Goal: Obtain resource: Download file/media

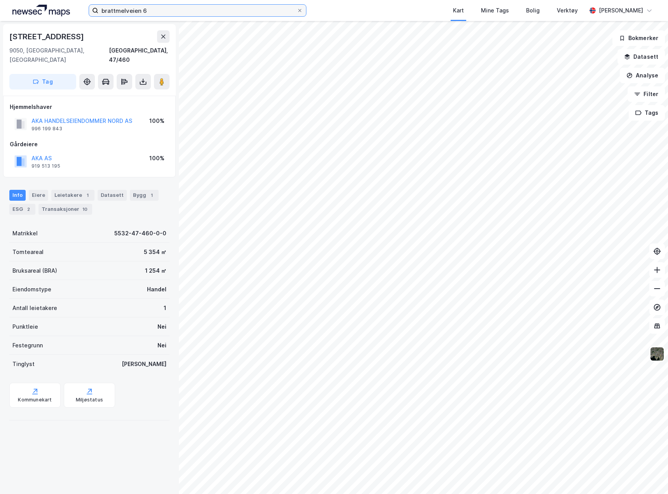
click at [150, 8] on input "brattmelveien 6" at bounding box center [197, 11] width 198 height 12
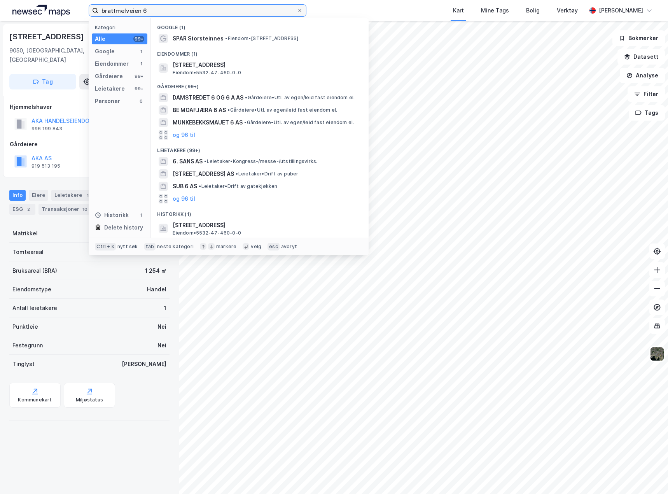
click at [150, 8] on input "brattmelveien 6" at bounding box center [197, 11] width 198 height 12
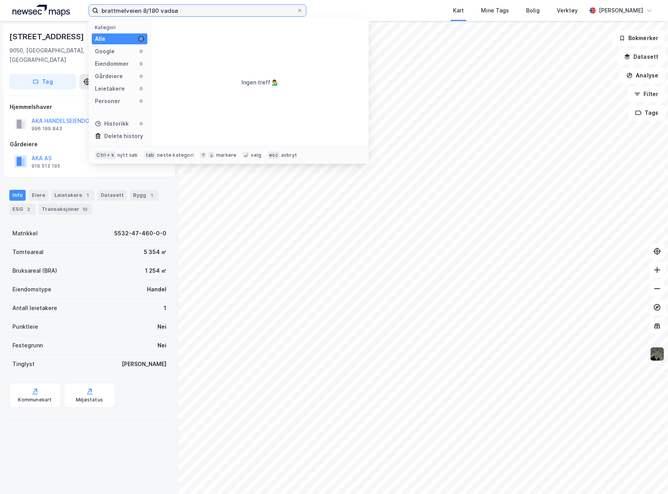
click at [150, 8] on input "brattmelveien 8/180 vadsø" at bounding box center [197, 11] width 198 height 12
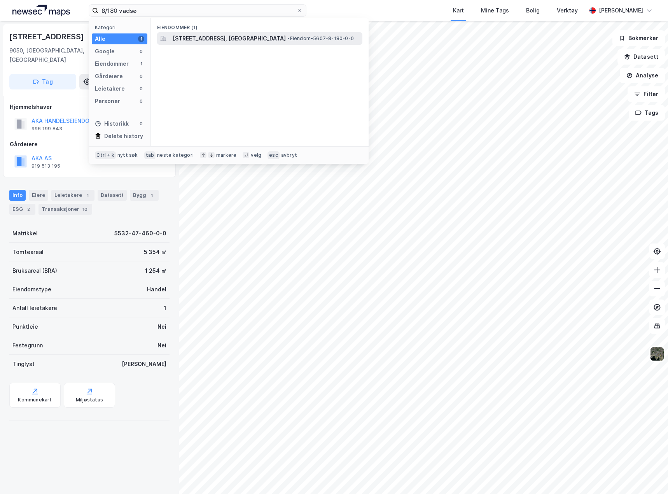
click at [287, 38] on span "• Eiendom • 5607-8-180-0-0" at bounding box center [320, 38] width 66 height 6
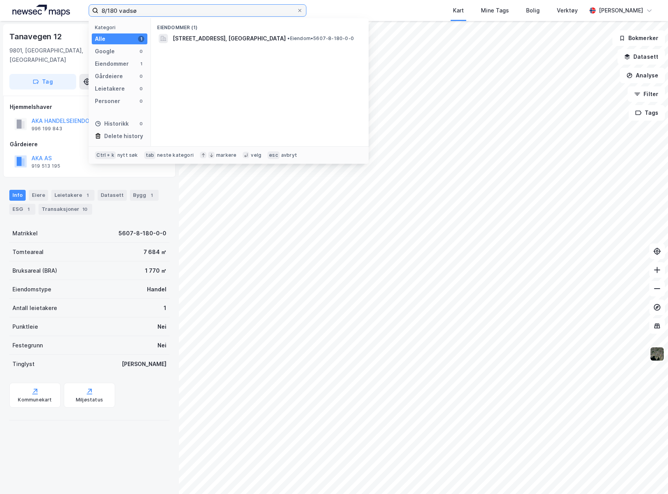
drag, startPoint x: 119, startPoint y: 9, endPoint x: 104, endPoint y: 7, distance: 14.5
click at [84, 10] on div "8/180 vadsø Kategori Alle 1 Google 0 Eiendommer 1 Gårdeiere 0 Leietakere 0 Pers…" at bounding box center [334, 10] width 668 height 21
click at [152, 11] on input "8/180 vadsø" at bounding box center [197, 11] width 198 height 12
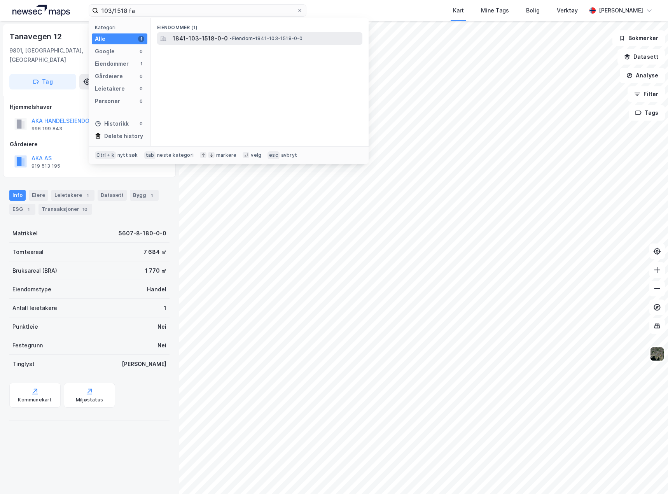
click at [229, 33] on div "1841-103-1518-0-0 • Eiendom • 1841-103-1518-0-0" at bounding box center [259, 38] width 205 height 12
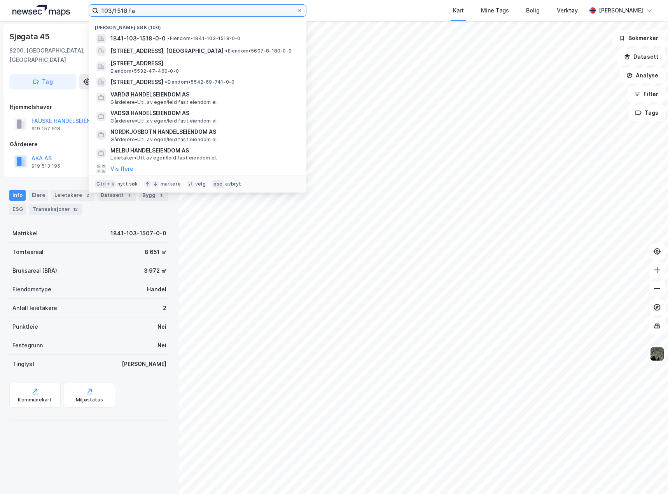
click at [175, 5] on input "103/1518 fa" at bounding box center [197, 11] width 198 height 12
click at [175, 4] on label "103/1518 fa" at bounding box center [198, 10] width 218 height 12
click at [175, 5] on input "103/1518 fa" at bounding box center [197, 11] width 198 height 12
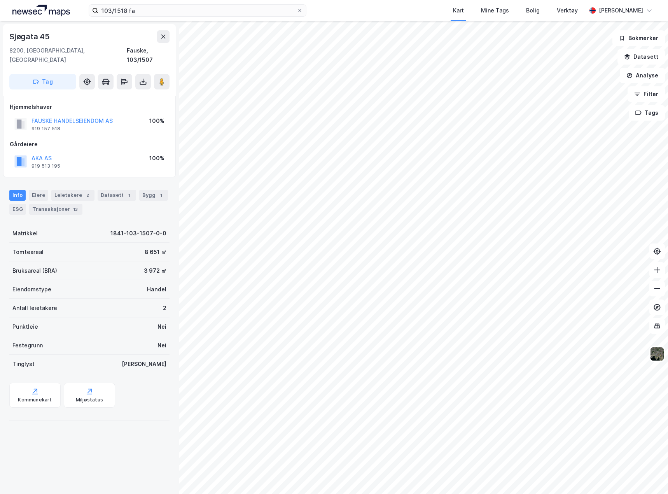
click at [176, 4] on div "103/1518 fa Kart Mine Tags Bolig Verktøy [PERSON_NAME]" at bounding box center [334, 10] width 668 height 21
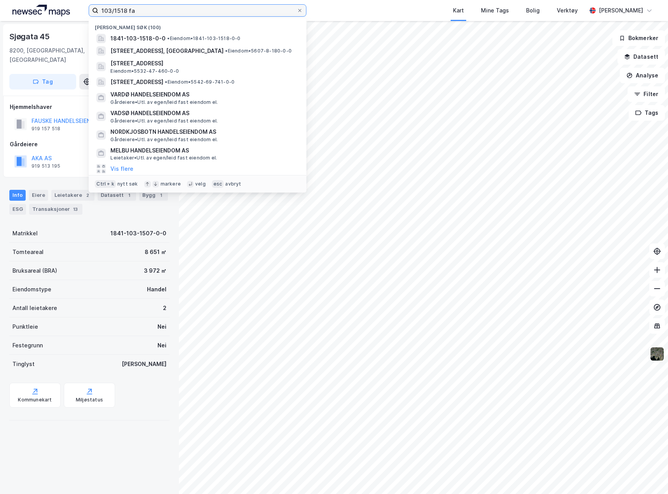
click at [149, 12] on input "103/1518 fa" at bounding box center [197, 11] width 198 height 12
click at [150, 12] on input "103/1518 fa" at bounding box center [197, 11] width 198 height 12
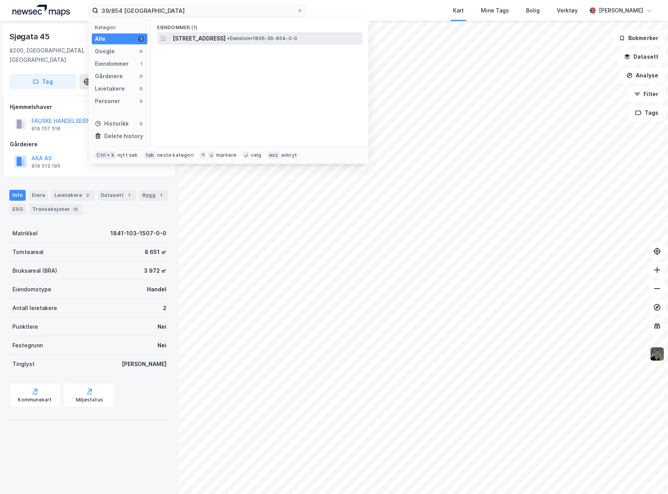
click at [225, 34] on span "[STREET_ADDRESS]" at bounding box center [199, 38] width 53 height 9
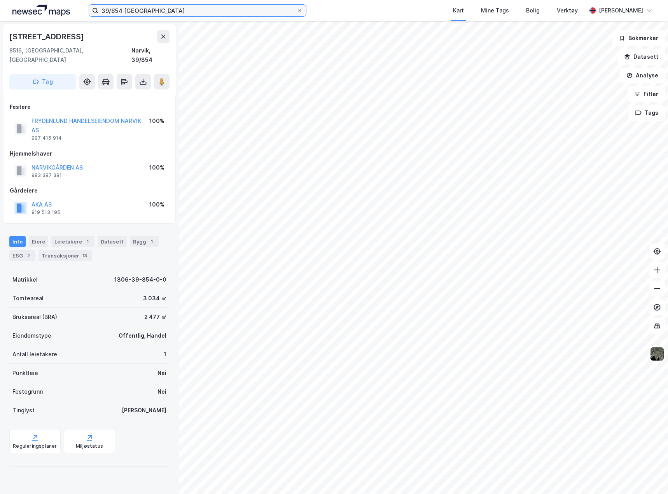
click at [144, 8] on input "39/854 [GEOGRAPHIC_DATA]" at bounding box center [197, 11] width 198 height 12
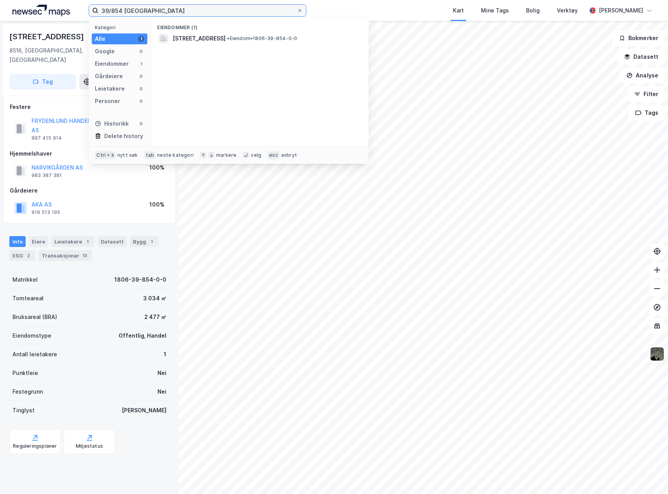
click at [144, 8] on input "39/854 [GEOGRAPHIC_DATA]" at bounding box center [197, 11] width 198 height 12
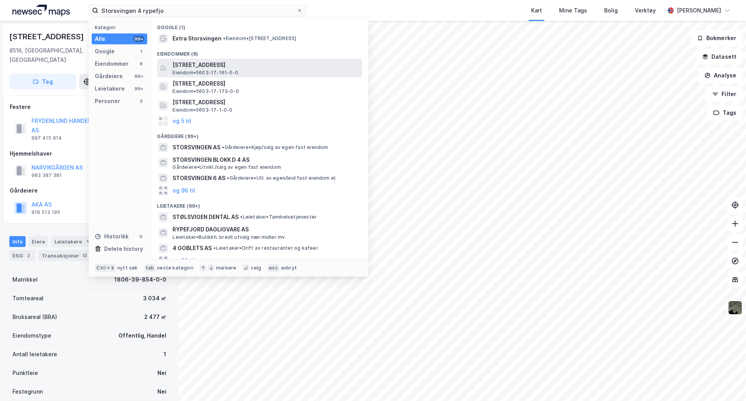
click at [291, 68] on span "[STREET_ADDRESS]" at bounding box center [266, 64] width 187 height 9
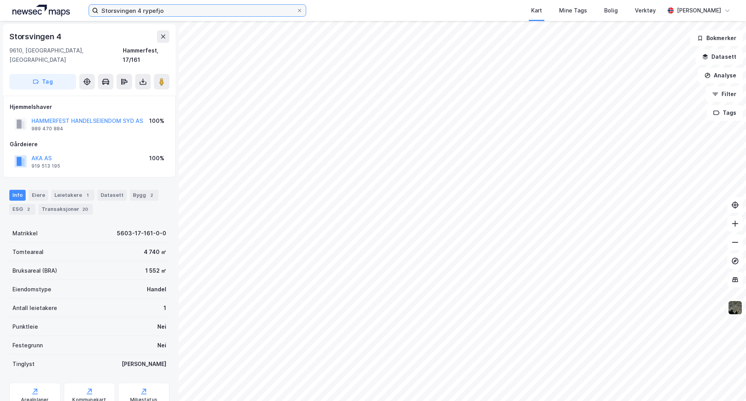
click at [176, 7] on input "Storsvingen 4 rypefjo" at bounding box center [197, 11] width 198 height 12
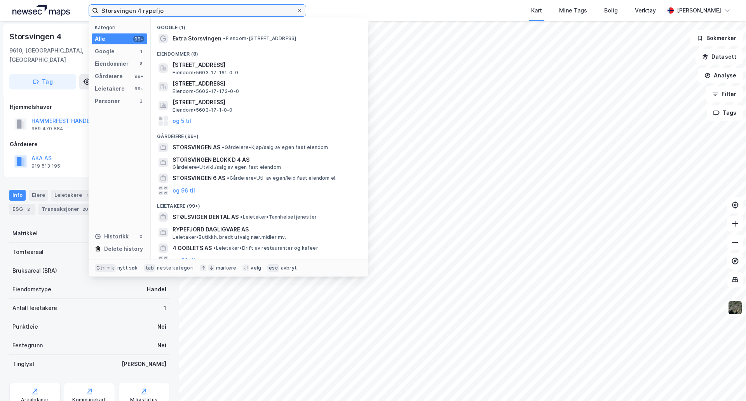
click at [176, 7] on input "Storsvingen 4 rypefjo" at bounding box center [197, 11] width 198 height 12
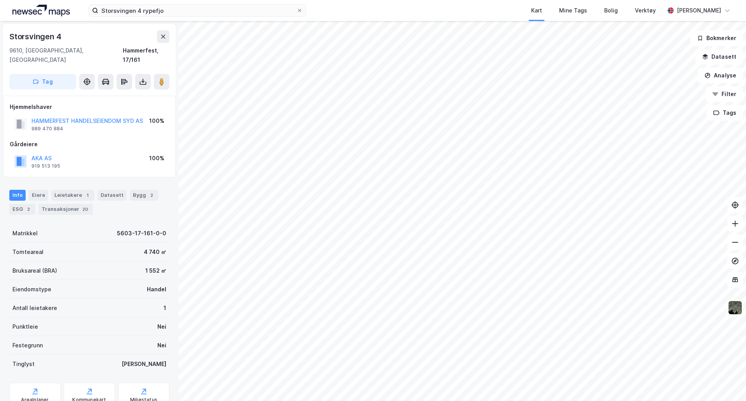
click at [401, 8] on div "Kart Mine Tags Bolig Verktøy" at bounding box center [504, 10] width 321 height 21
click at [145, 7] on input "Storsvingen 4 rypefjo" at bounding box center [197, 11] width 198 height 12
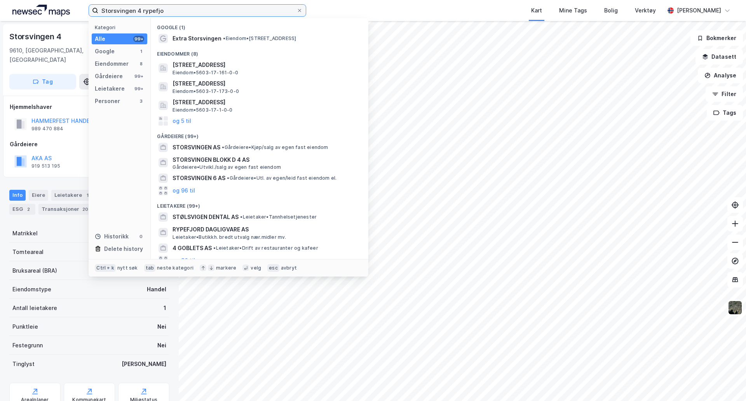
click at [146, 7] on input "Storsvingen 4 rypefjo" at bounding box center [197, 11] width 198 height 12
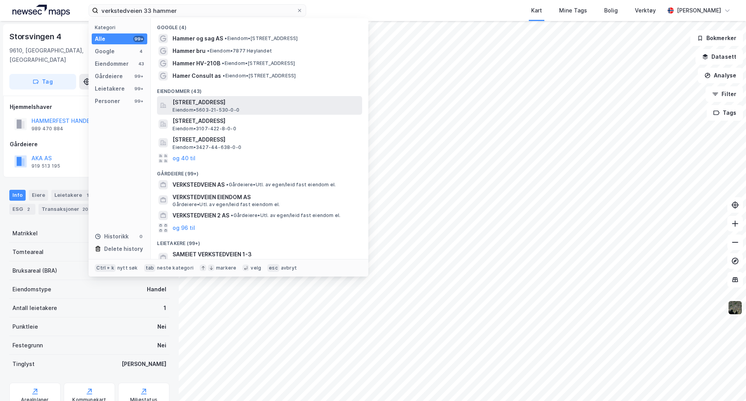
click at [299, 102] on span "[STREET_ADDRESS]" at bounding box center [266, 102] width 187 height 9
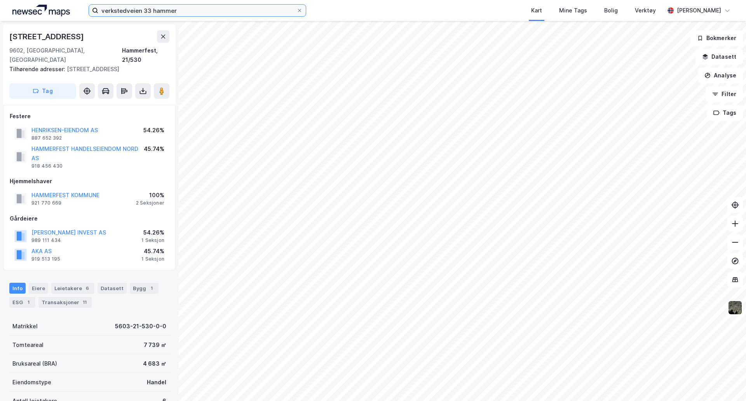
click at [147, 8] on input "verkstedveien 33 hammer" at bounding box center [197, 11] width 198 height 12
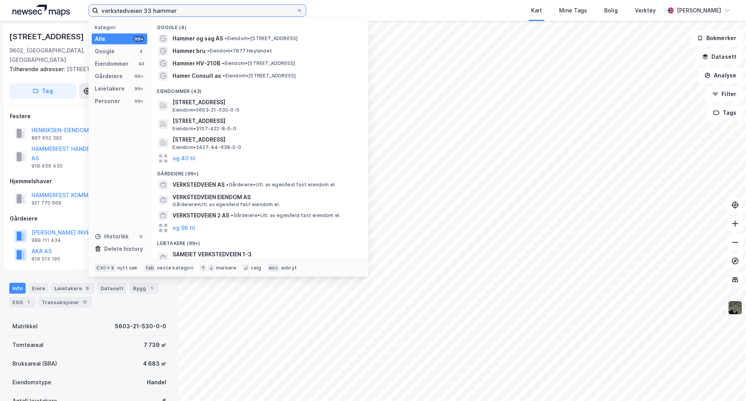
click at [147, 8] on input "verkstedveien 33 hammer" at bounding box center [197, 11] width 198 height 12
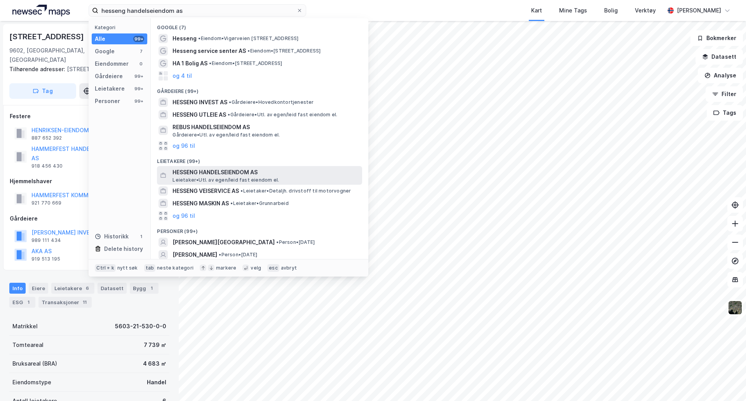
click at [278, 176] on span "HESSENG HANDELSEIENDOM AS" at bounding box center [266, 171] width 187 height 9
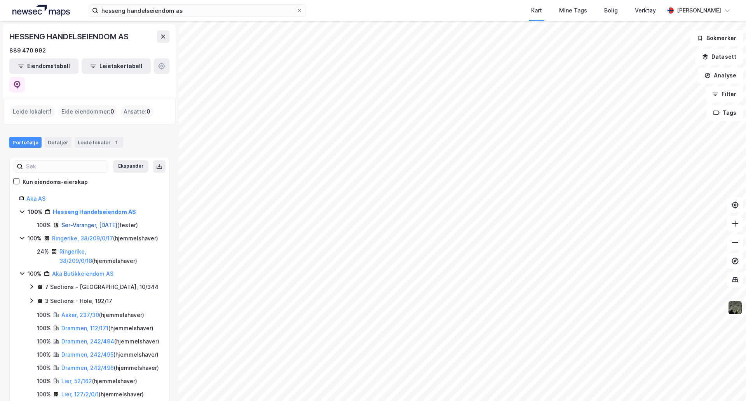
click at [111, 222] on link "Sør-Varanger, [DATE]" at bounding box center [89, 225] width 56 height 7
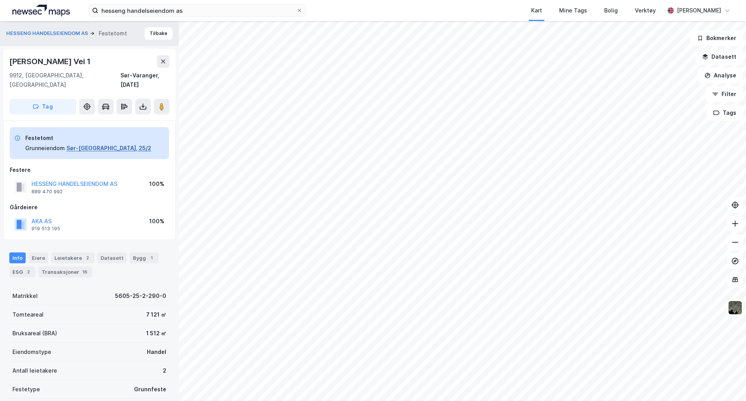
click at [80, 143] on button "Sør-[GEOGRAPHIC_DATA], 25/2" at bounding box center [108, 147] width 85 height 9
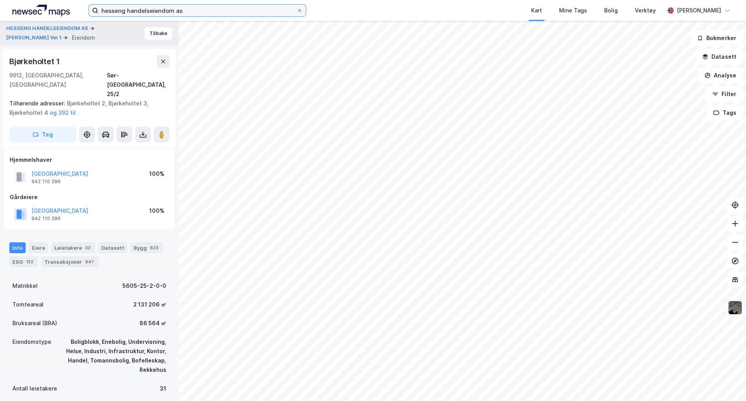
click at [174, 14] on input "hesseng handelseiendom as" at bounding box center [197, 11] width 198 height 12
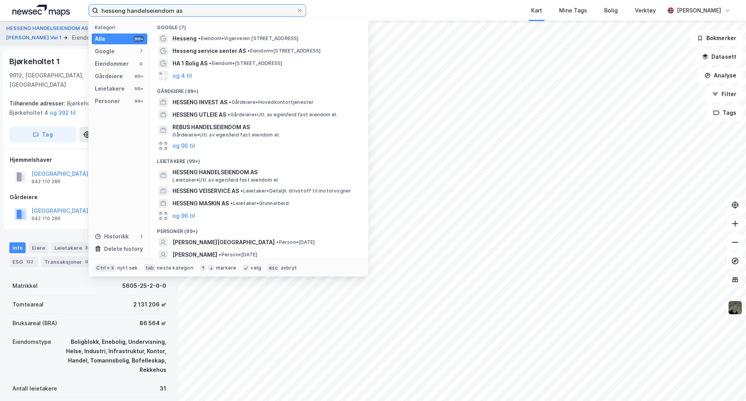
click at [174, 14] on input "hesseng handelseiendom as" at bounding box center [197, 11] width 198 height 12
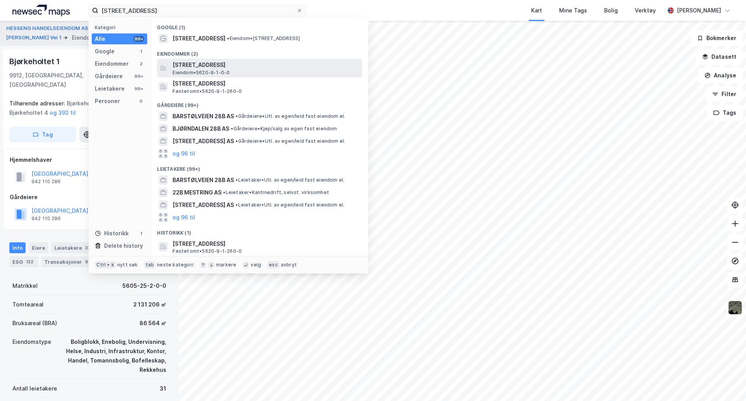
click at [309, 63] on span "[STREET_ADDRESS]" at bounding box center [266, 64] width 187 height 9
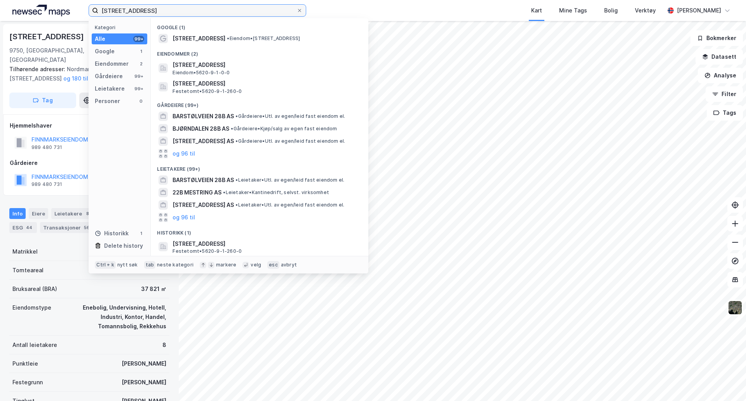
click at [175, 16] on input "[STREET_ADDRESS]" at bounding box center [197, 11] width 198 height 12
click at [170, 7] on input "[STREET_ADDRESS]" at bounding box center [197, 11] width 198 height 12
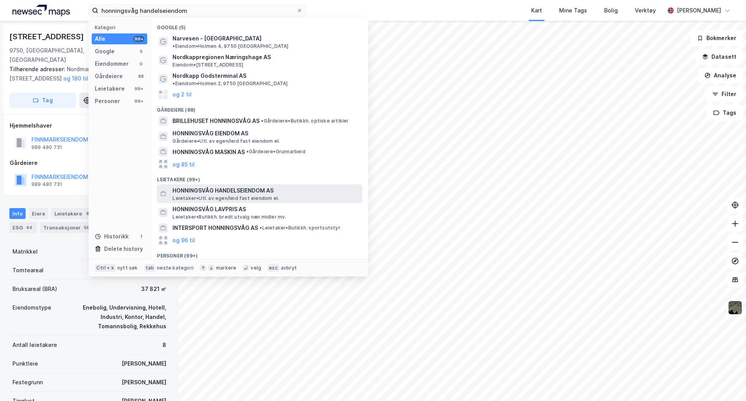
click at [308, 186] on span "HONNINGSVÅG HANDELSEIENDOM AS" at bounding box center [266, 190] width 187 height 9
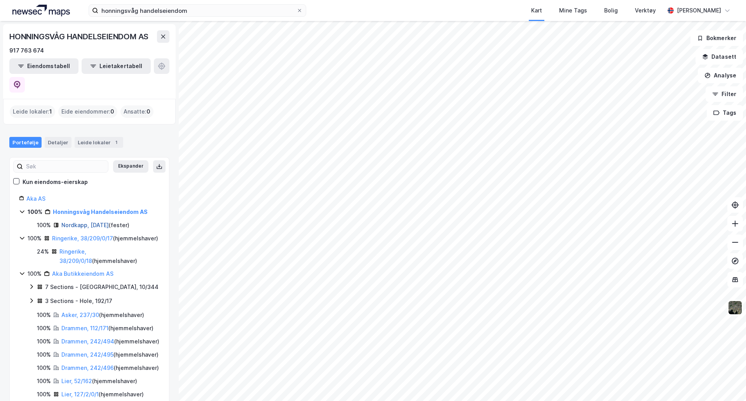
click at [106, 222] on link "Nordkapp, [DATE]" at bounding box center [84, 225] width 47 height 7
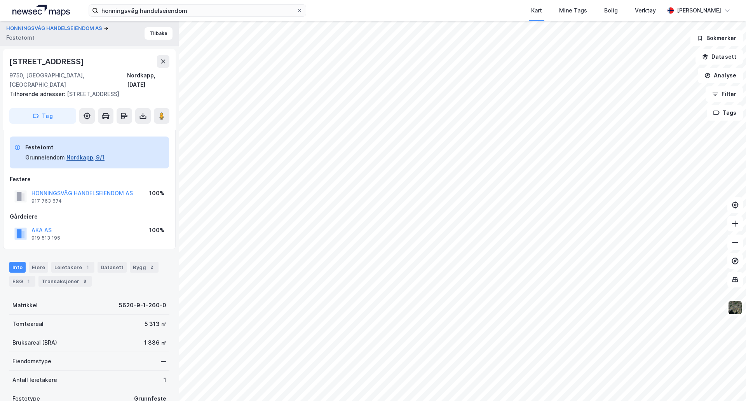
click at [77, 153] on button "Nordkapp, 9/1" at bounding box center [85, 157] width 38 height 9
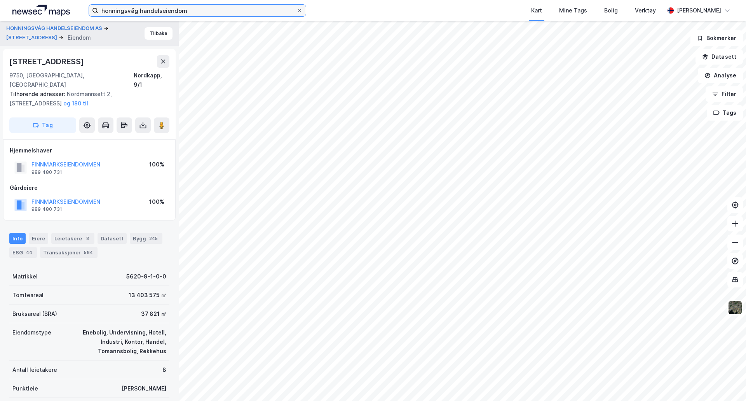
click at [167, 8] on input "honningsvåg handelseiendom" at bounding box center [197, 11] width 198 height 12
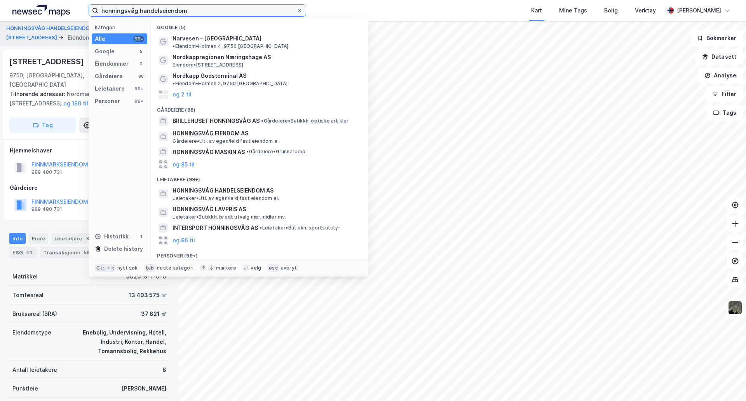
click at [167, 8] on input "honningsvåg handelseiendom" at bounding box center [197, 11] width 198 height 12
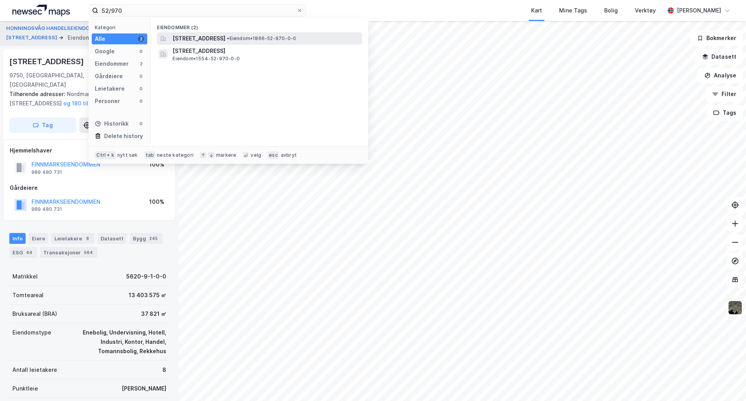
click at [212, 37] on span "[STREET_ADDRESS]" at bounding box center [199, 38] width 53 height 9
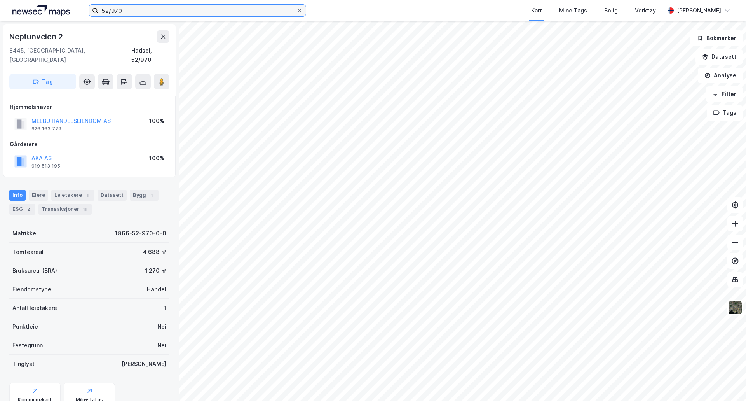
click at [182, 8] on input "52/970" at bounding box center [197, 11] width 198 height 12
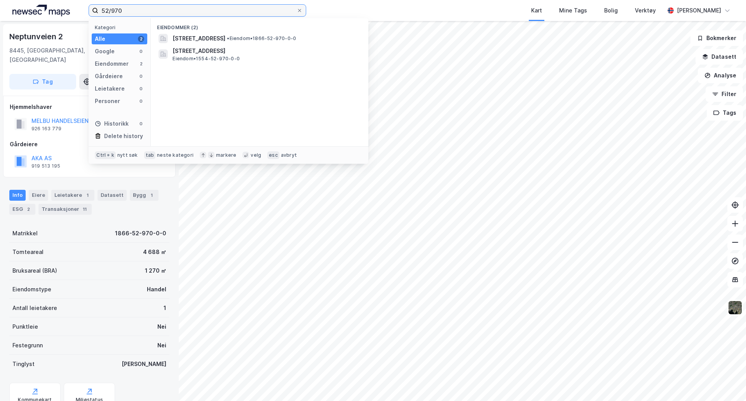
click at [182, 8] on input "52/970" at bounding box center [197, 11] width 198 height 12
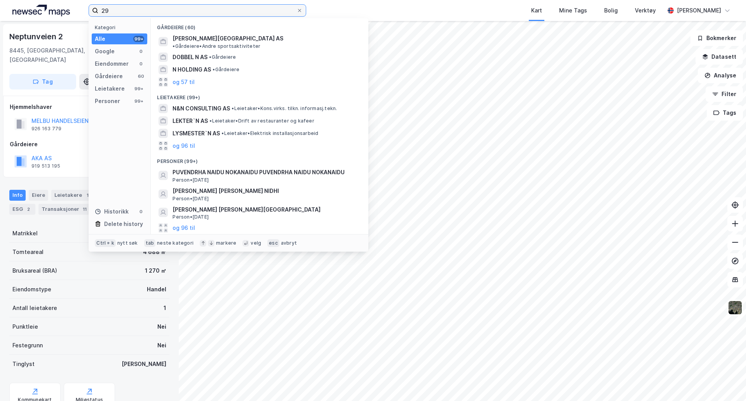
type input "2"
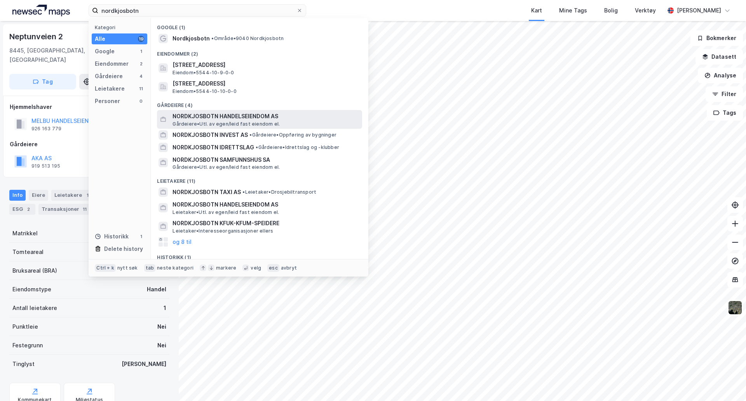
click at [276, 120] on span "NORDKJOSBOTN HANDELSEIENDOM AS" at bounding box center [266, 116] width 187 height 9
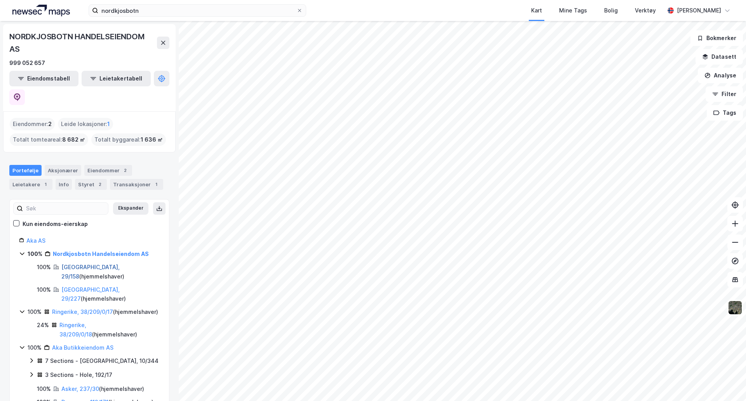
click at [91, 263] on link "[GEOGRAPHIC_DATA], 29/158" at bounding box center [90, 271] width 58 height 16
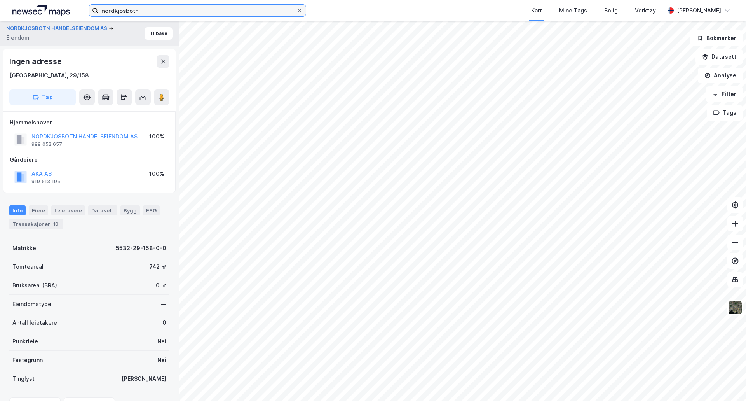
click at [144, 5] on input "nordkjosbotn" at bounding box center [197, 11] width 198 height 12
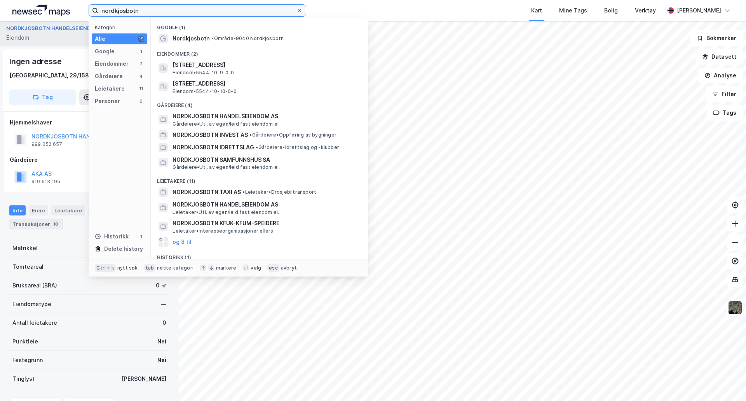
click at [137, 11] on input "nordkjosbotn" at bounding box center [197, 11] width 198 height 12
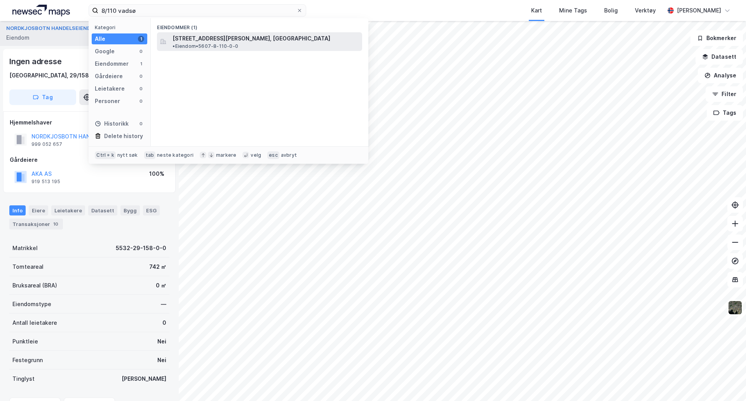
click at [208, 35] on span "[STREET_ADDRESS][PERSON_NAME], [GEOGRAPHIC_DATA]" at bounding box center [252, 38] width 158 height 9
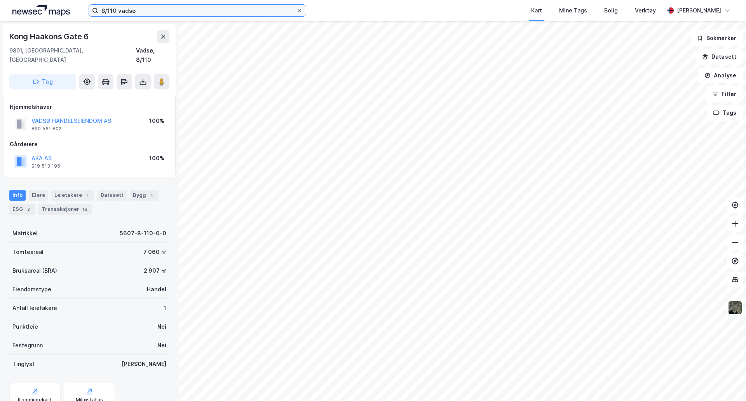
click at [140, 10] on input "8/110 vadsø" at bounding box center [197, 11] width 198 height 12
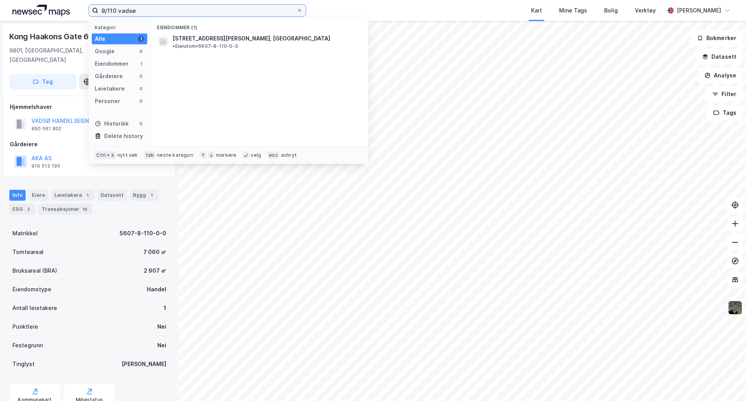
click at [140, 10] on input "8/110 vadsø" at bounding box center [197, 11] width 198 height 12
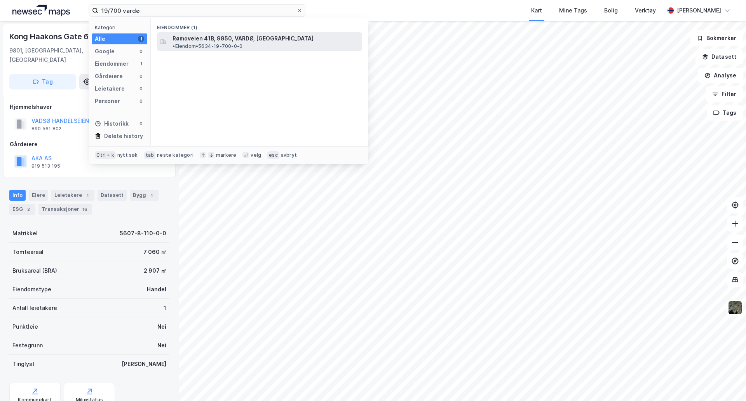
click at [220, 34] on span "Rømoveien 41B, 9950, VARDØ, [GEOGRAPHIC_DATA]" at bounding box center [243, 38] width 141 height 9
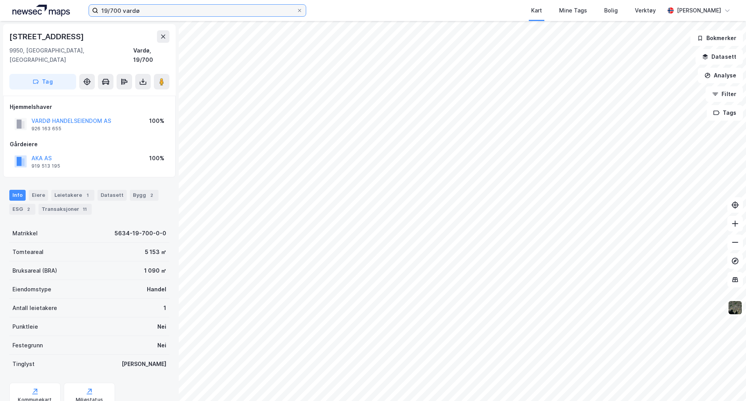
click at [110, 8] on input "19/700 vardø" at bounding box center [197, 11] width 198 height 12
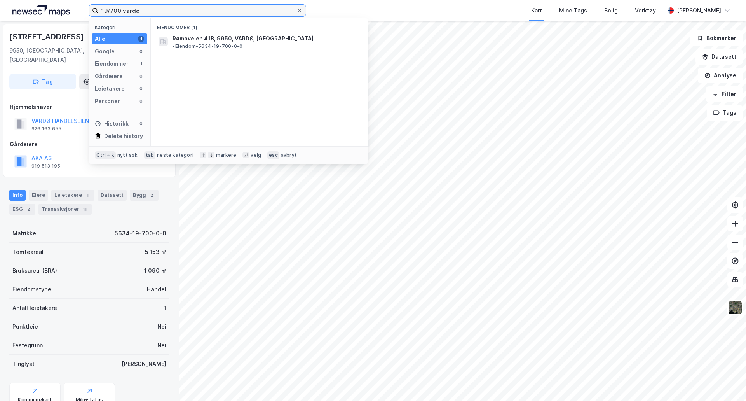
click at [110, 7] on input "19/700 vardø" at bounding box center [197, 11] width 198 height 12
paste input "47/460 [GEOGRAPHIC_DATA]"
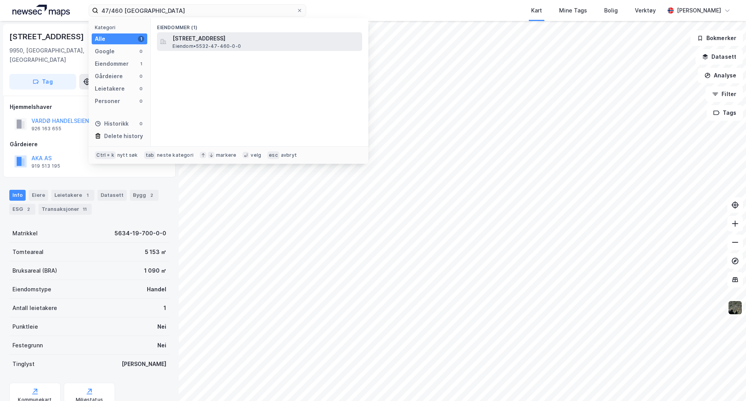
click at [202, 38] on span "[STREET_ADDRESS]" at bounding box center [266, 38] width 187 height 9
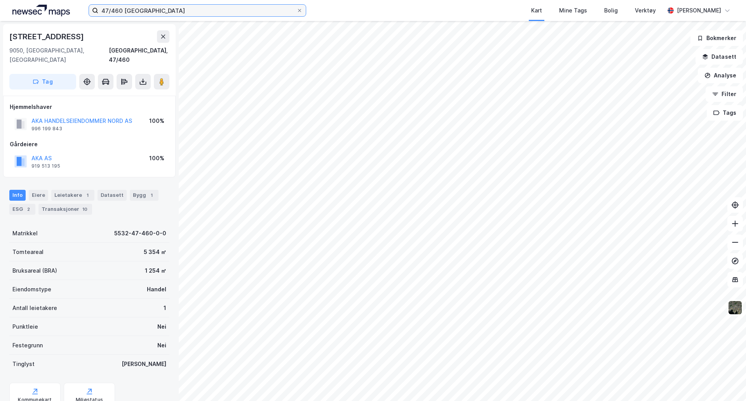
click at [147, 12] on input "47/460 [GEOGRAPHIC_DATA]" at bounding box center [197, 11] width 198 height 12
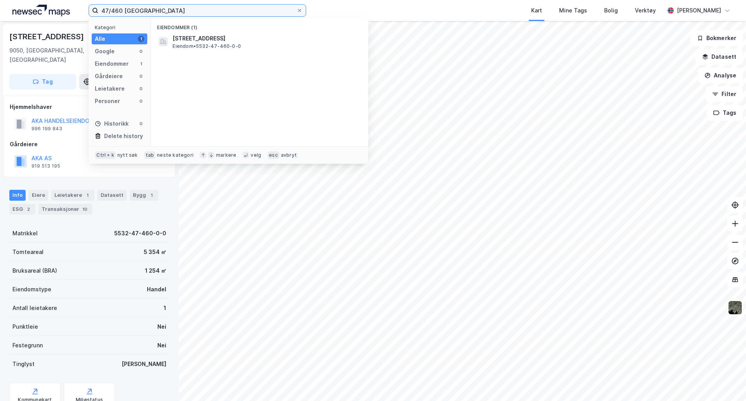
click at [147, 12] on input "47/460 [GEOGRAPHIC_DATA]" at bounding box center [197, 11] width 198 height 12
paste input "69/741 [GEOGRAPHIC_DATA]"
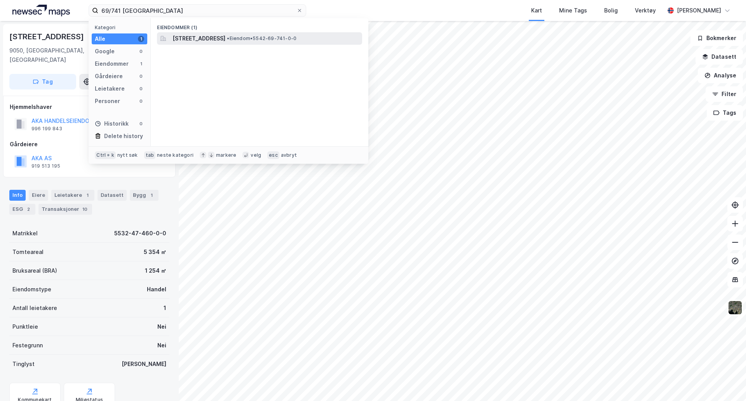
click at [222, 40] on span "[STREET_ADDRESS]" at bounding box center [199, 38] width 53 height 9
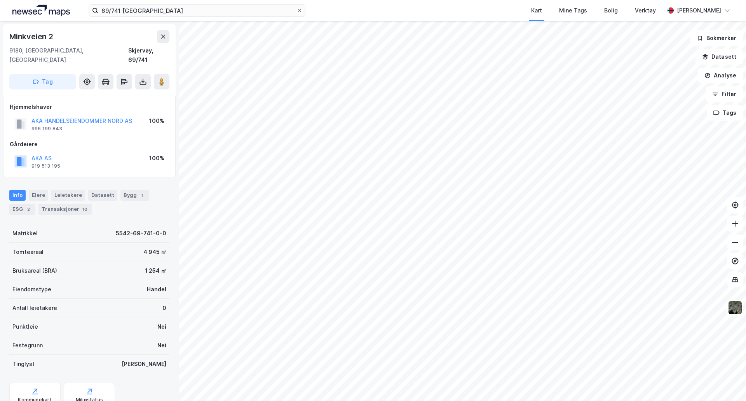
click at [169, 17] on div "69/741 Skjervøy Kart Mine Tags Bolig Verktøy [PERSON_NAME]" at bounding box center [373, 10] width 746 height 21
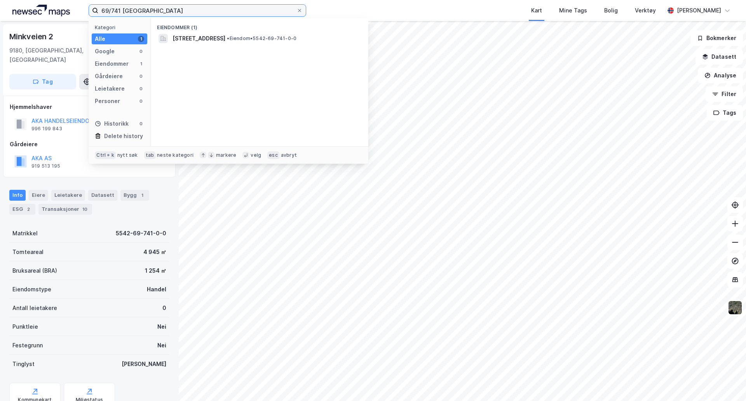
click at [168, 12] on input "69/741 [GEOGRAPHIC_DATA]" at bounding box center [197, 11] width 198 height 12
paste input "8/180 Vadsø"
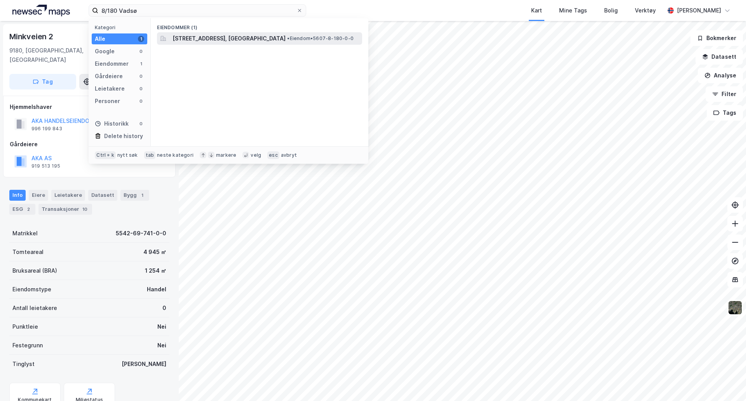
click at [227, 35] on span "[STREET_ADDRESS], [GEOGRAPHIC_DATA]" at bounding box center [229, 38] width 113 height 9
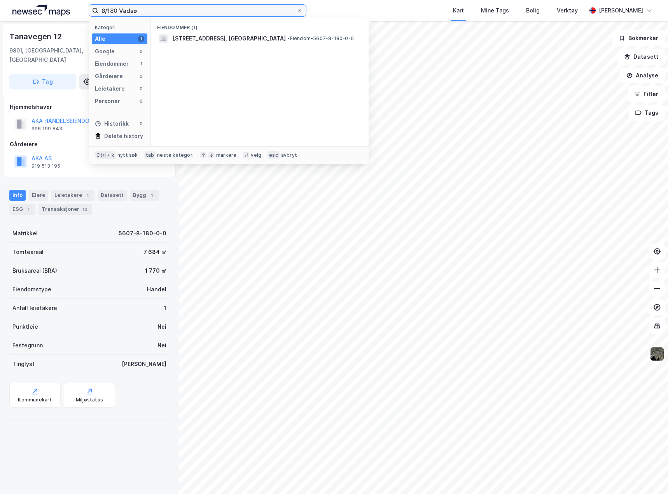
drag, startPoint x: 117, startPoint y: 11, endPoint x: 93, endPoint y: 14, distance: 24.2
click at [93, 14] on label "8/180 Vadsø" at bounding box center [198, 10] width 218 height 12
type input "21/530 hammerfest"
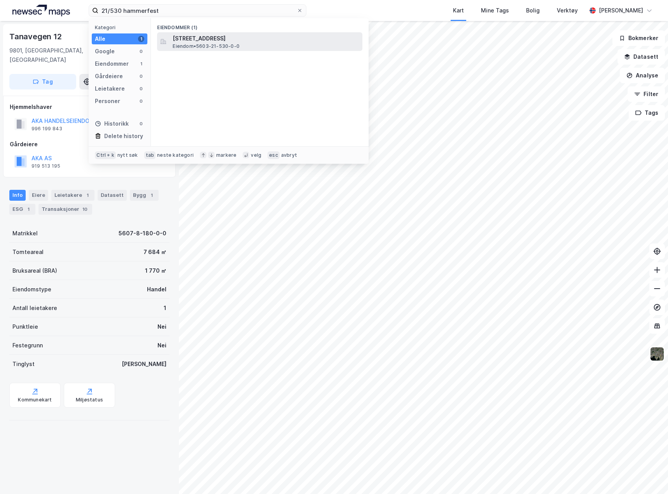
click at [279, 38] on span "[STREET_ADDRESS]" at bounding box center [266, 38] width 187 height 9
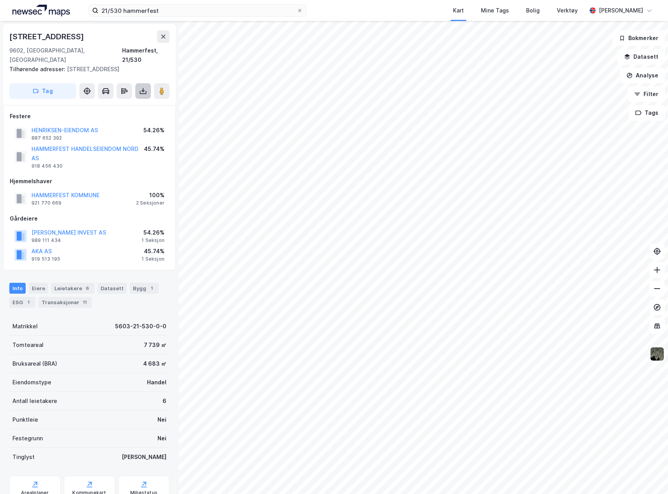
click at [147, 83] on button at bounding box center [143, 91] width 16 height 16
click at [127, 103] on div "Last ned grunnbok" at bounding box center [104, 106] width 45 height 6
click at [44, 283] on div "Eiere" at bounding box center [38, 288] width 19 height 11
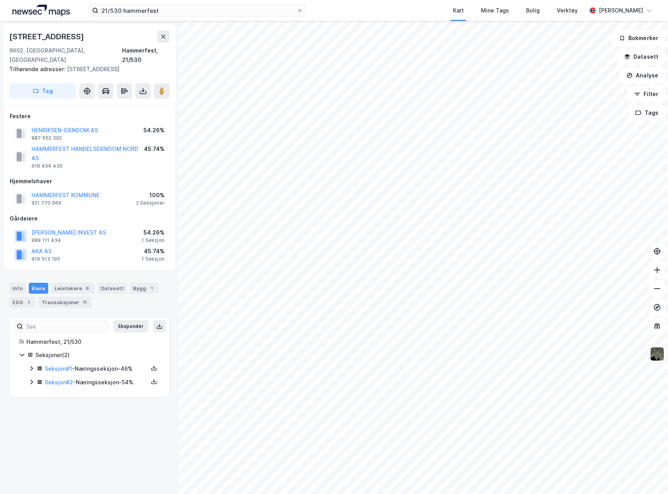
click at [33, 365] on icon at bounding box center [31, 368] width 6 height 6
